Goal: Information Seeking & Learning: Check status

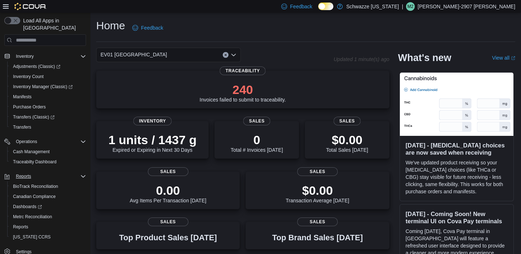
scroll to position [59, 0]
click at [19, 223] on span "Reports" at bounding box center [20, 226] width 15 height 6
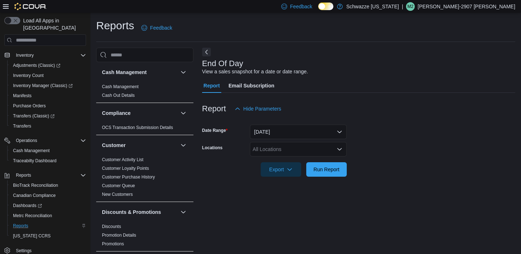
scroll to position [4, 0]
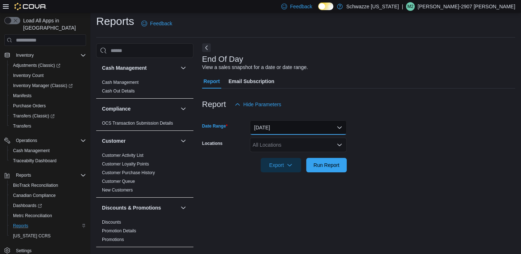
click at [303, 126] on button "Today" at bounding box center [298, 127] width 97 height 14
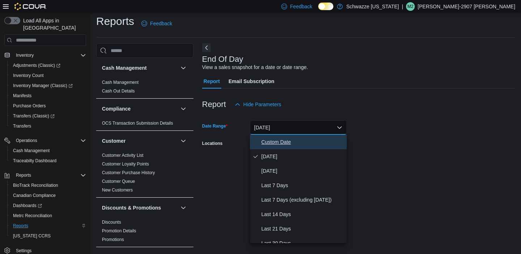
click at [276, 140] on span "Custom Date" at bounding box center [302, 142] width 82 height 9
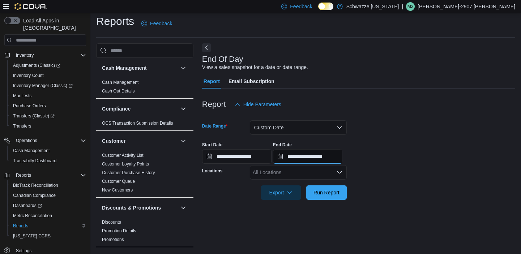
click at [332, 153] on input "**********" at bounding box center [307, 156] width 69 height 14
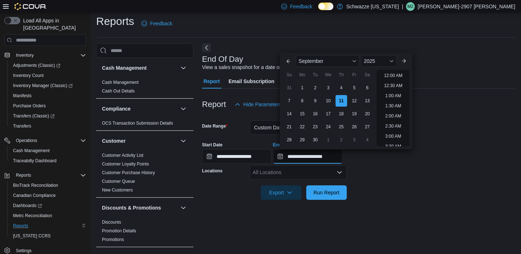
scroll to position [410, 0]
click at [342, 86] on div "4" at bounding box center [341, 88] width 13 height 13
type input "**********"
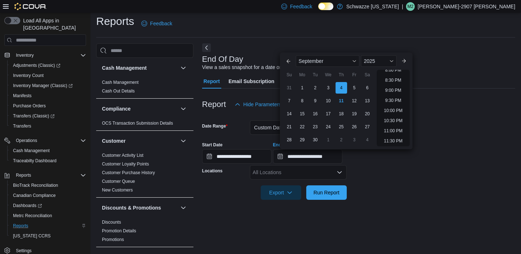
click at [392, 195] on form "**********" at bounding box center [358, 156] width 313 height 88
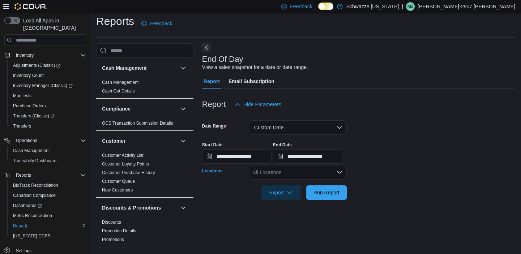
click at [328, 173] on div "All Locations" at bounding box center [298, 172] width 97 height 14
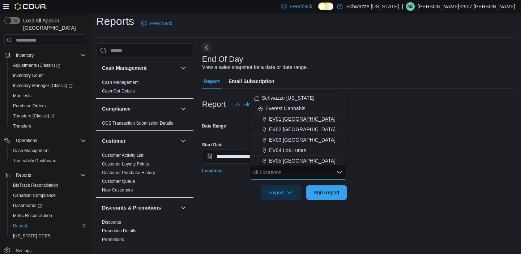
click at [287, 120] on span "EV01 North Valley" at bounding box center [302, 118] width 66 height 7
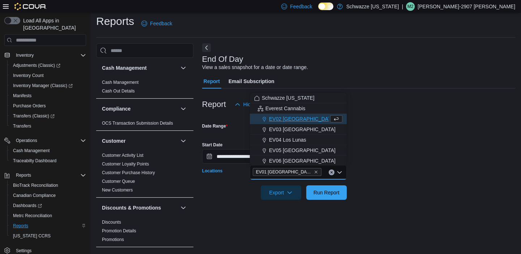
drag, startPoint x: 430, startPoint y: 179, endPoint x: 427, endPoint y: 181, distance: 3.7
click at [430, 180] on div at bounding box center [358, 183] width 313 height 6
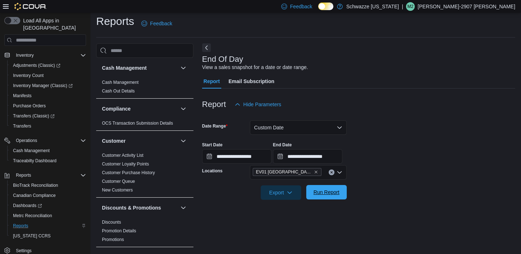
click at [340, 193] on span "Run Report" at bounding box center [326, 192] width 32 height 14
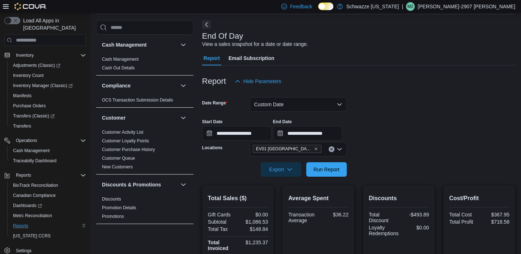
scroll to position [37, 0]
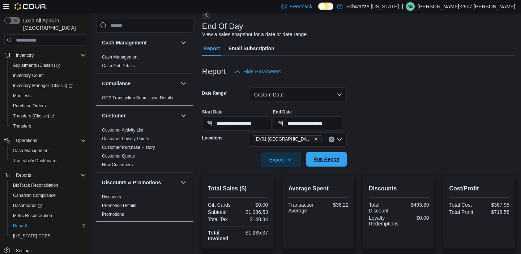
click at [336, 161] on span "Run Report" at bounding box center [326, 159] width 26 height 7
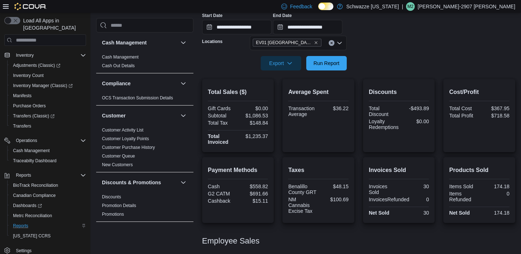
scroll to position [136, 0]
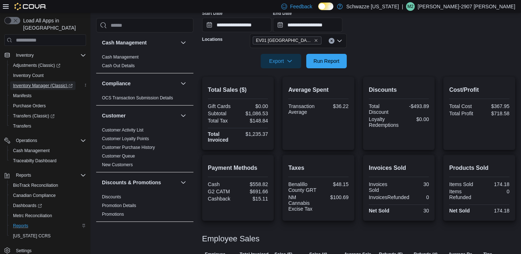
click at [26, 83] on span "Inventory Manager (Classic)" at bounding box center [43, 86] width 60 height 6
